Goal: Contribute content

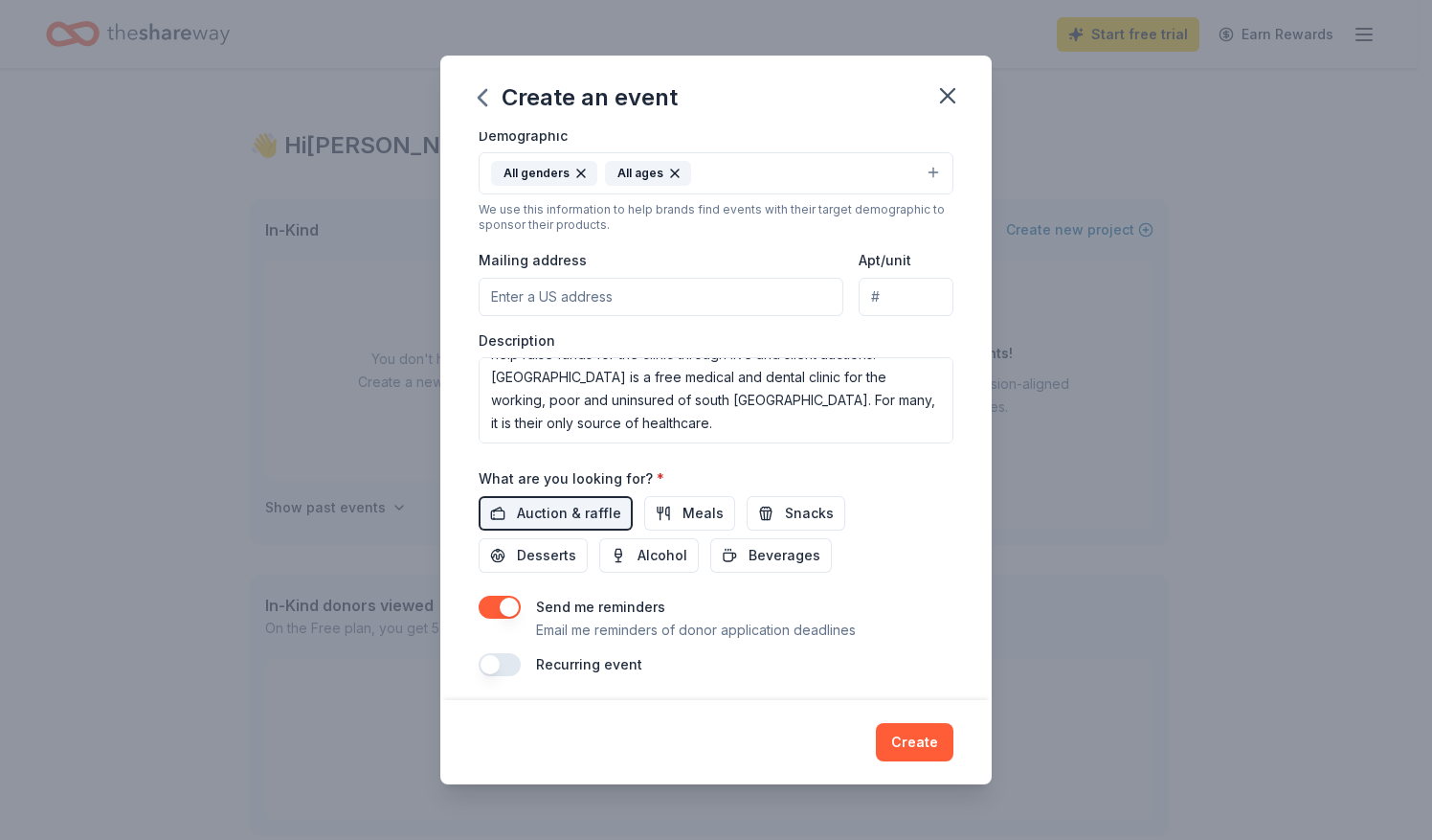
scroll to position [346, 0]
click at [612, 419] on textarea "Dinner for Mercy will be a beautiful evening to celebrate the amazing work [DEM…" at bounding box center [716, 399] width 475 height 86
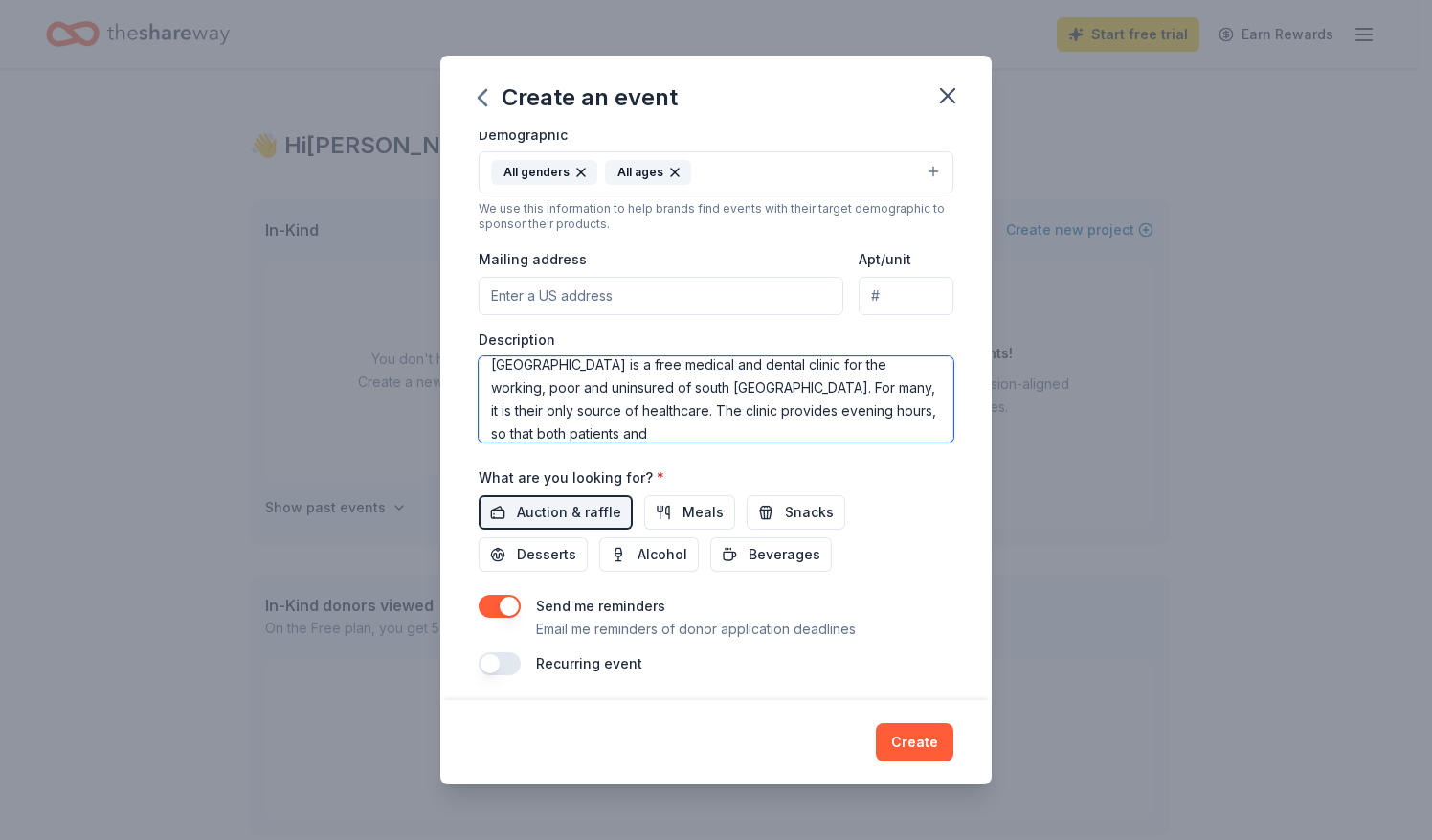
click at [778, 404] on textarea "Dinner for Mercy will be a beautiful evening to celebrate the amazing work [DEM…" at bounding box center [716, 399] width 475 height 86
click at [656, 428] on textarea "Dinner for Mercy will be a beautiful evening to celebrate the amazing work [DEM…" at bounding box center [716, 399] width 475 height 86
click at [659, 423] on textarea "Dinner for Mercy will be a beautiful evening to celebrate the amazing work [DEM…" at bounding box center [716, 399] width 475 height 86
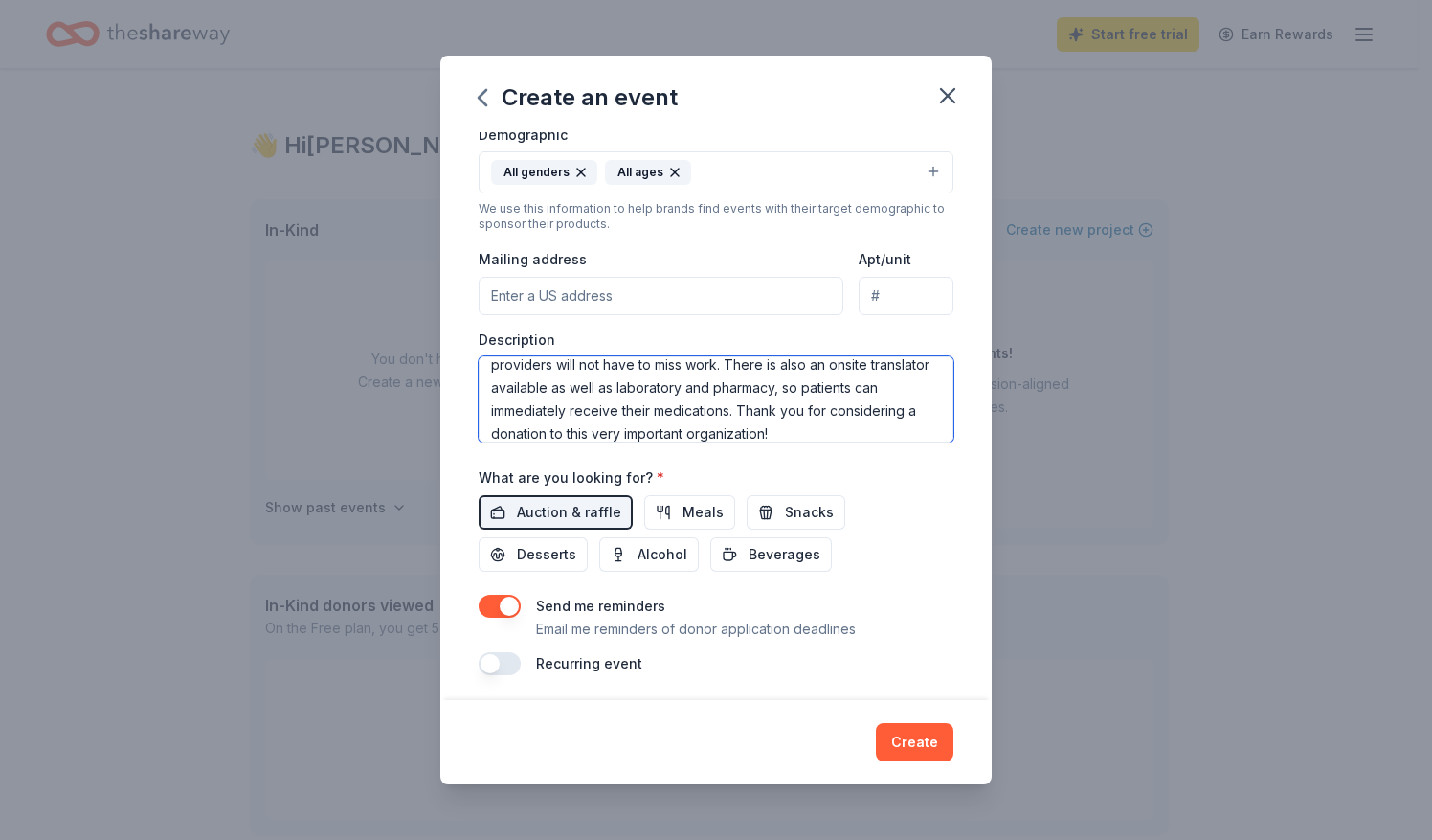
type textarea "Dinner for Mercy will be a beautiful evening to celebrate the amazing work [DEM…"
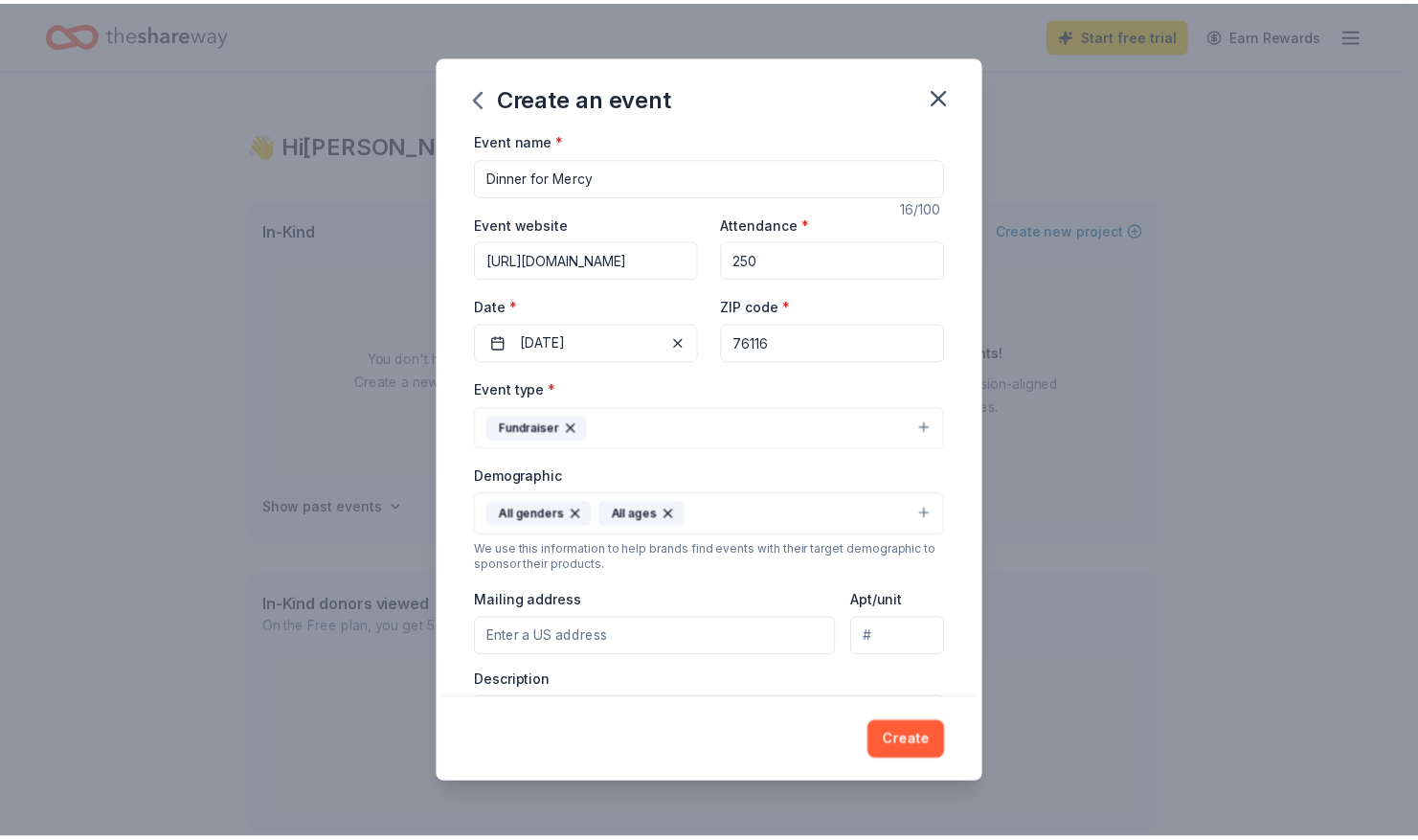
scroll to position [0, 0]
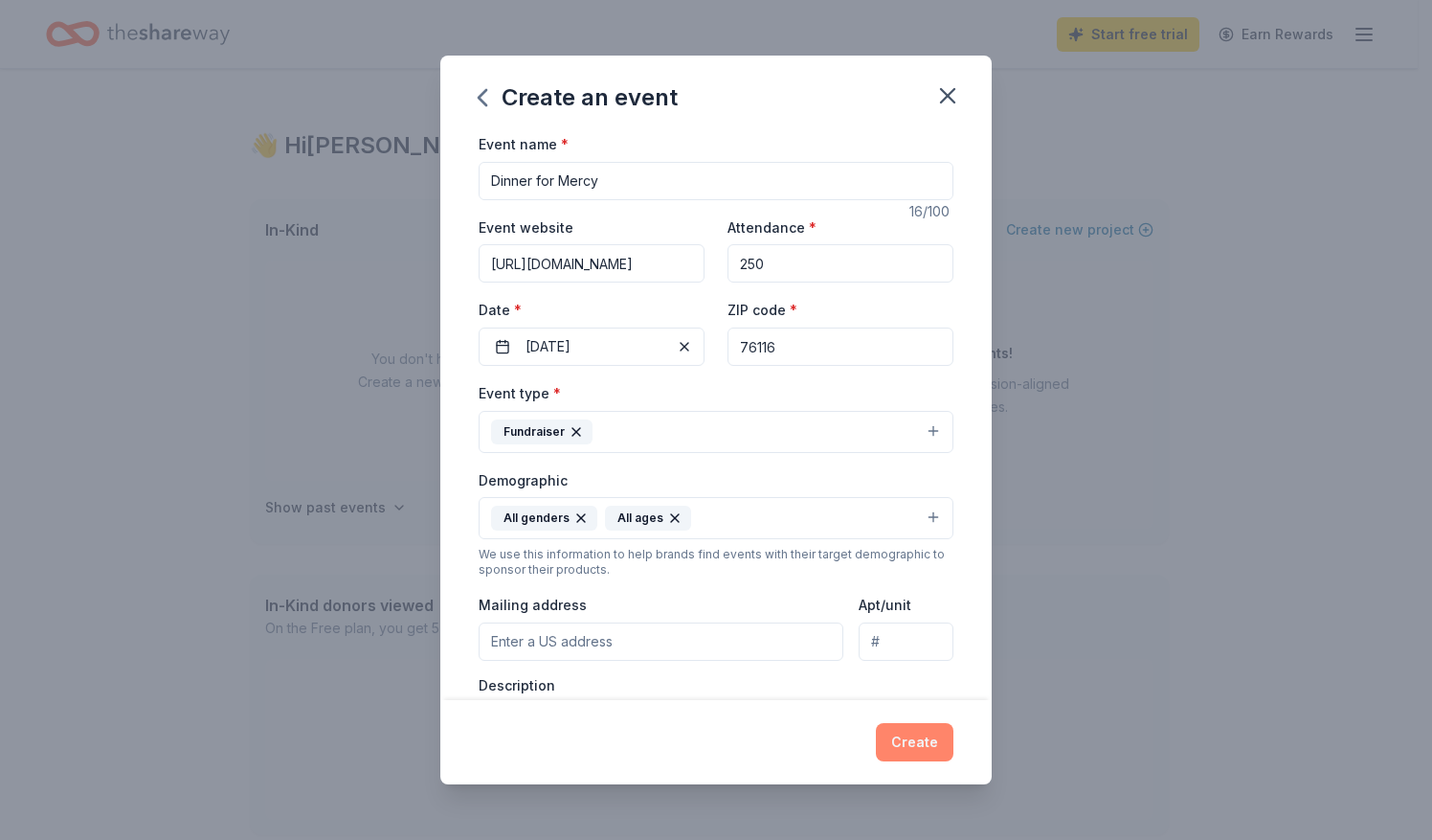
click at [912, 737] on button "Create" at bounding box center [914, 741] width 77 height 38
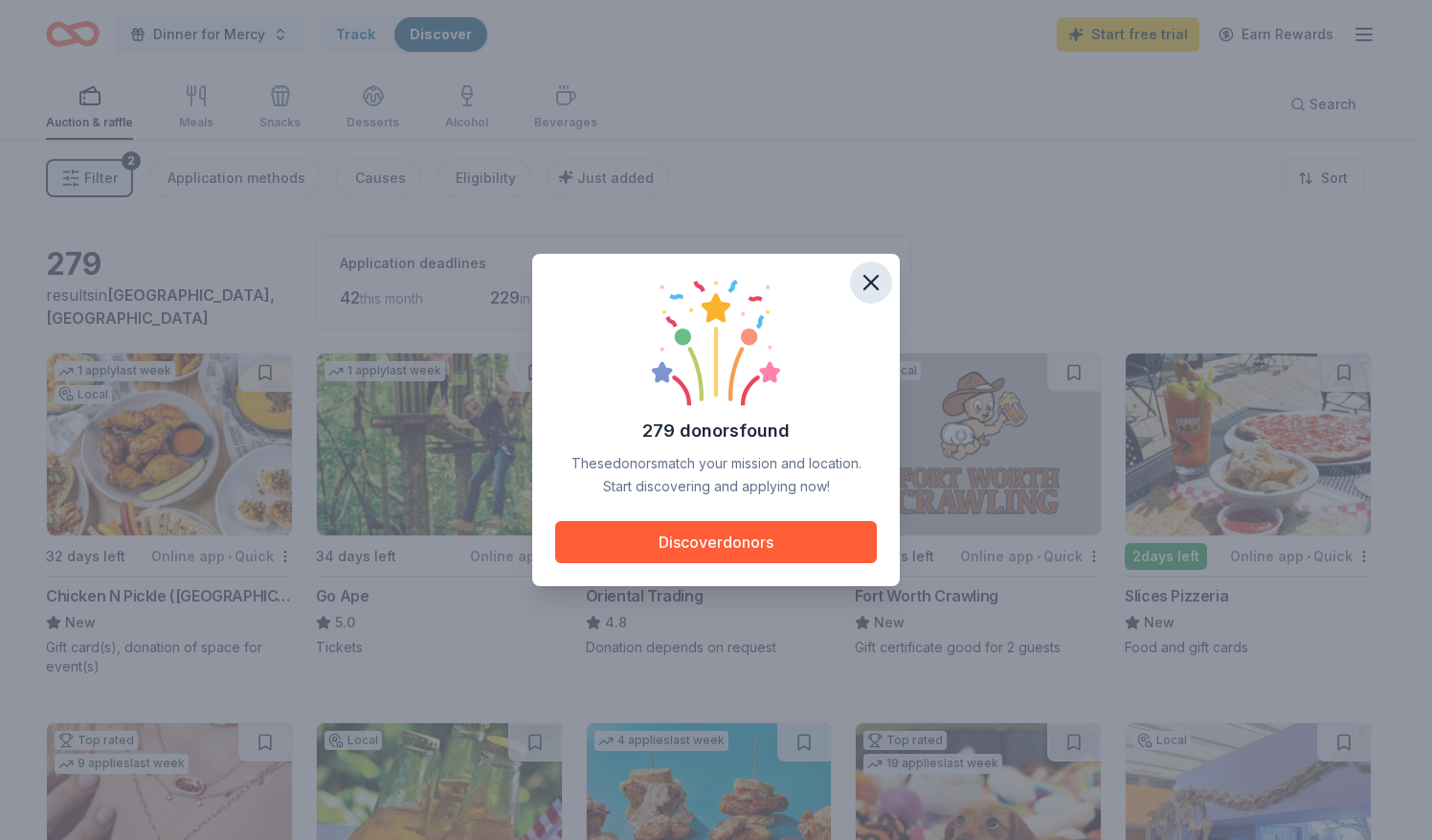
click at [869, 278] on icon "button" at bounding box center [870, 281] width 26 height 26
